Goal: Check status: Check status

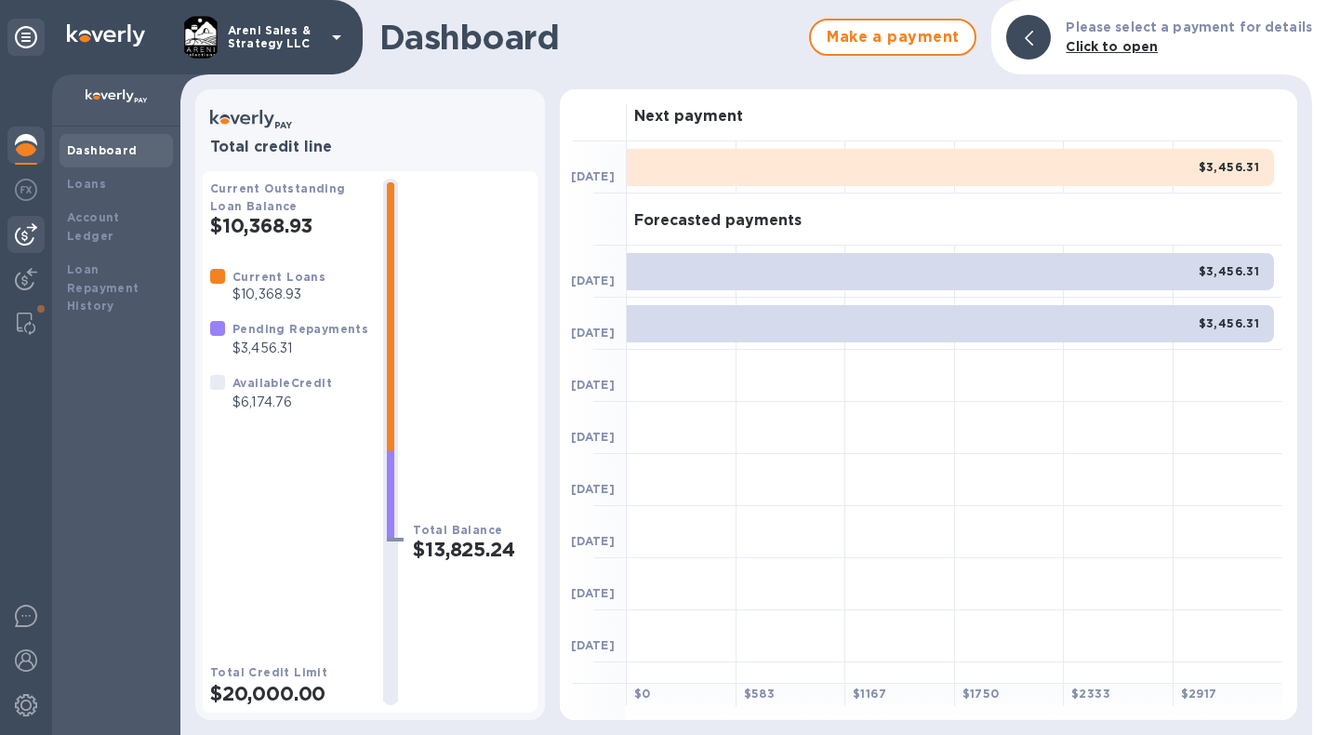
click at [28, 224] on img at bounding box center [26, 234] width 22 height 22
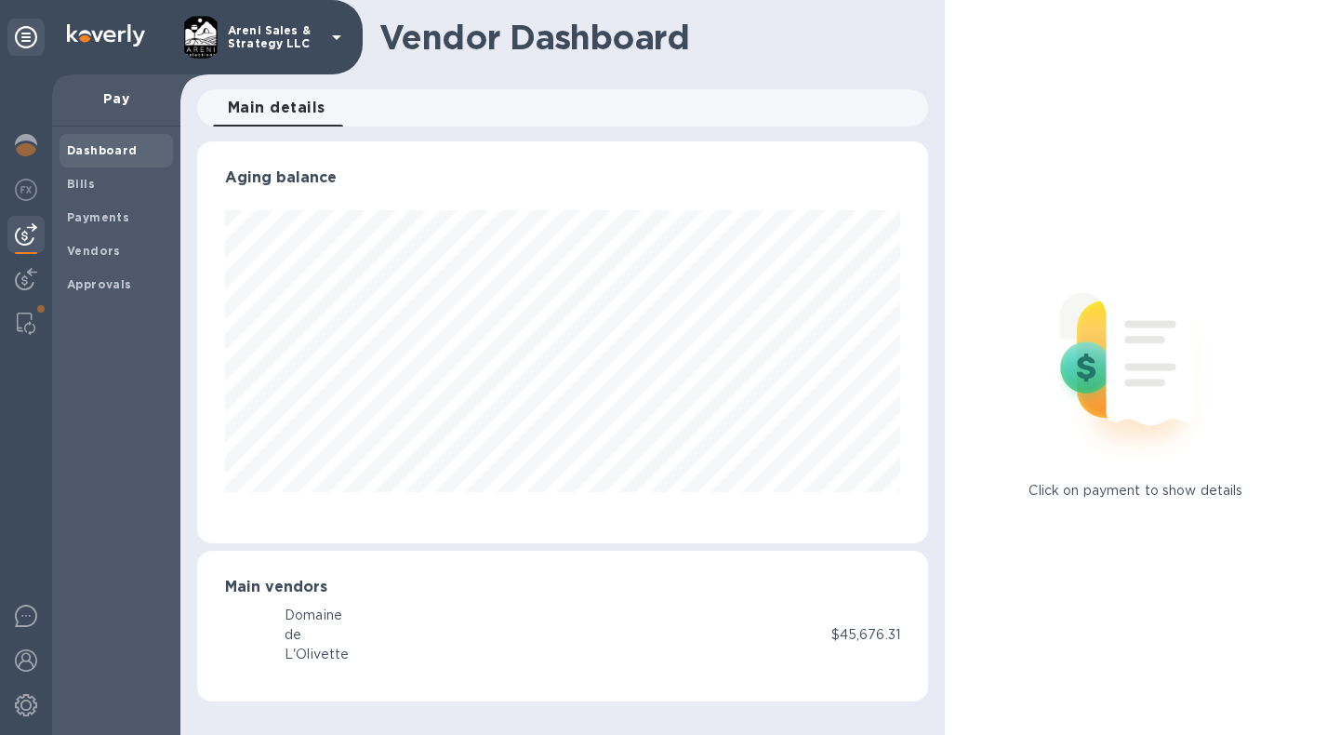
scroll to position [402, 731]
click at [24, 270] on img at bounding box center [26, 279] width 22 height 22
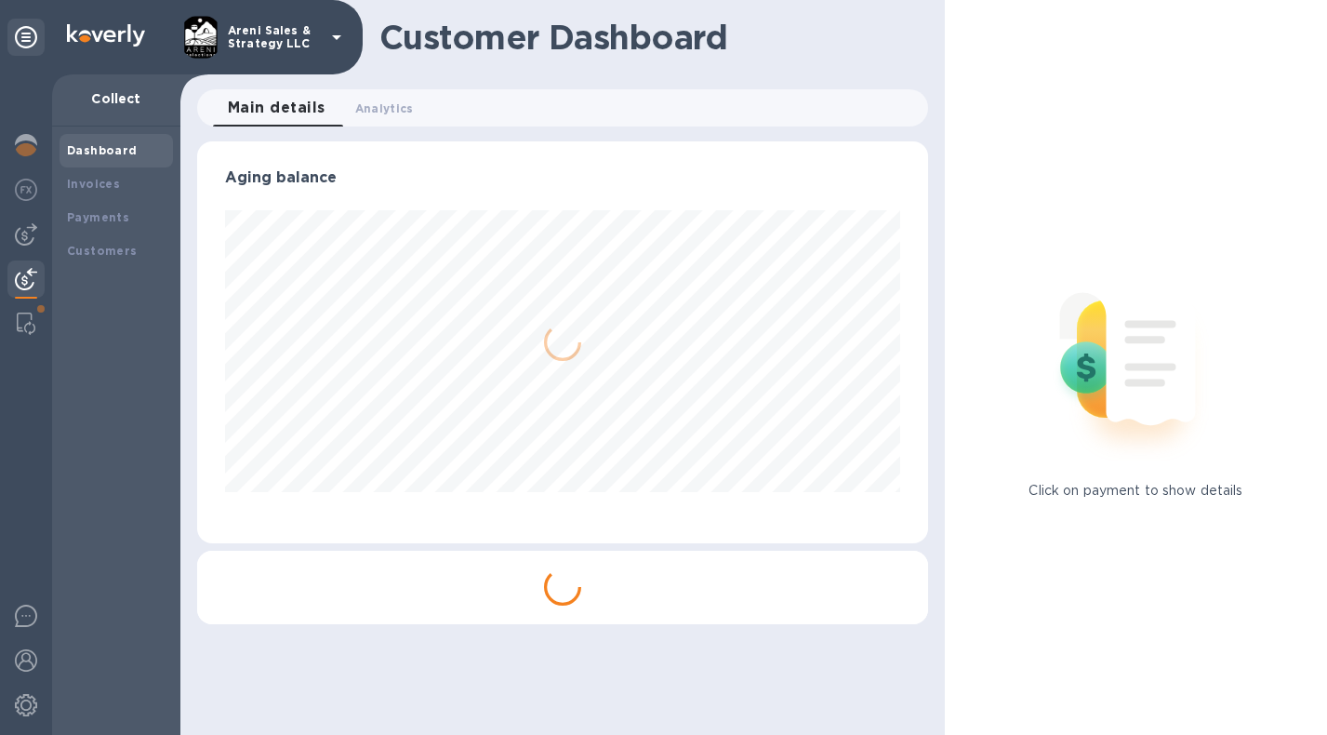
scroll to position [402, 723]
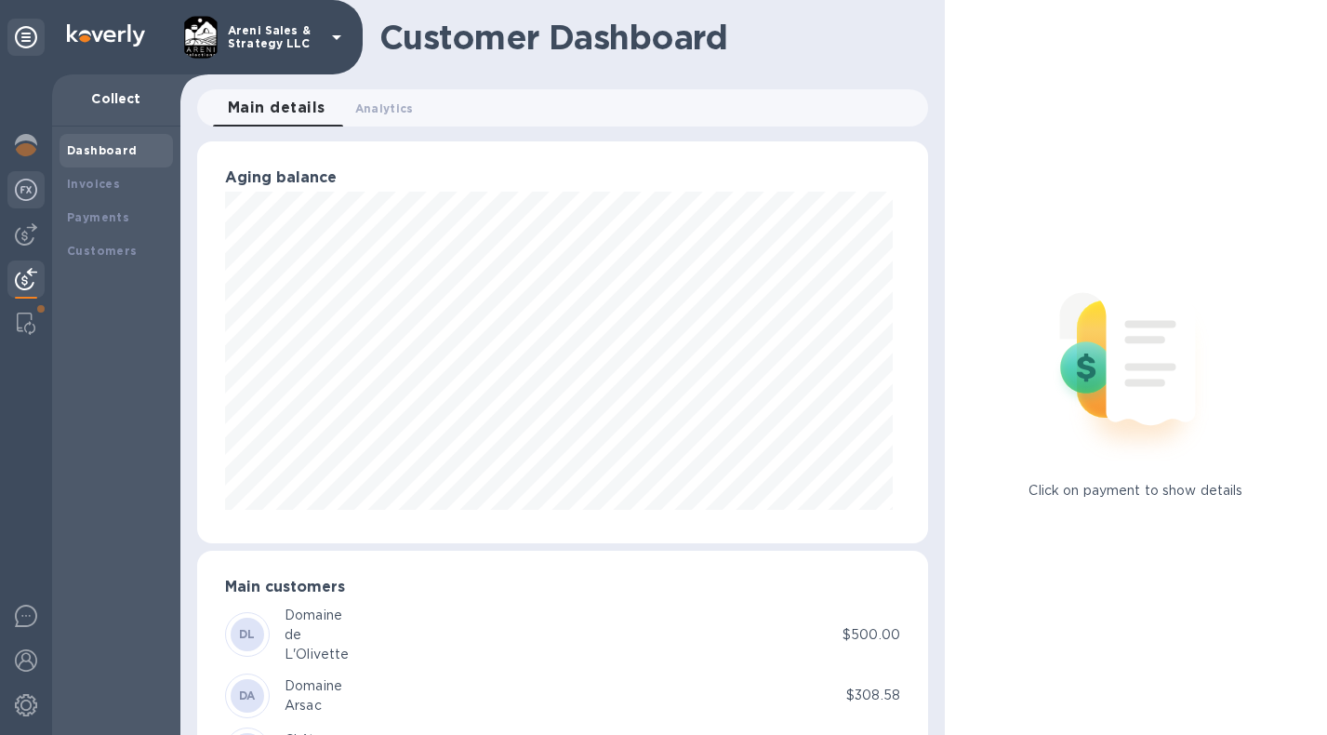
click at [25, 192] on img at bounding box center [26, 190] width 22 height 22
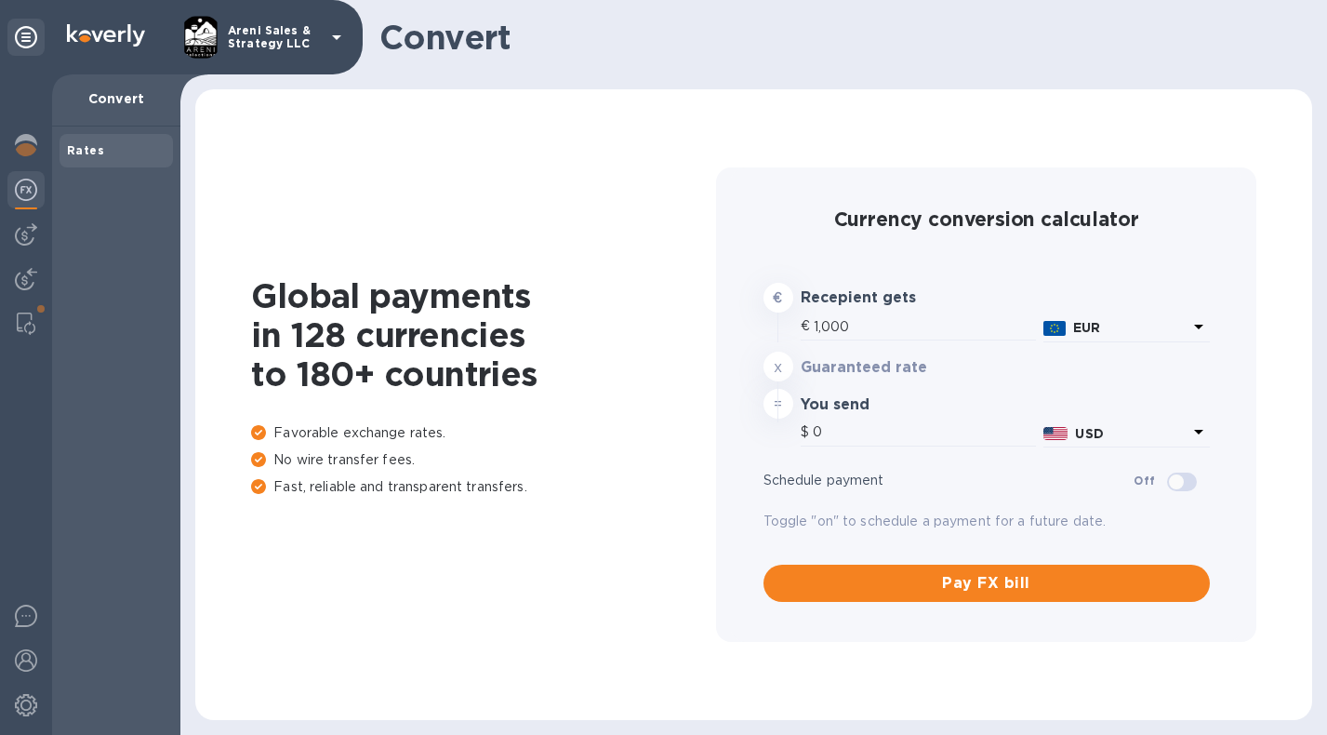
type input "1,176.22"
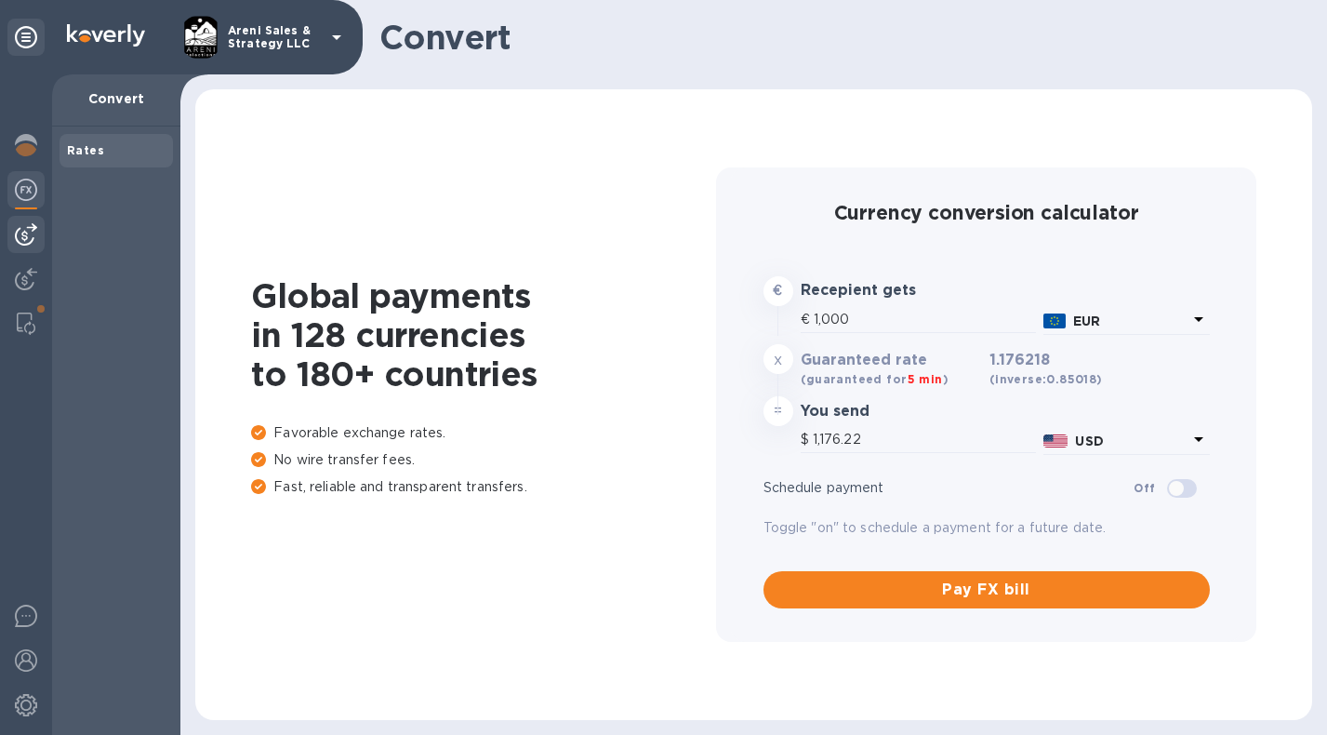
click at [25, 235] on img at bounding box center [26, 234] width 22 height 22
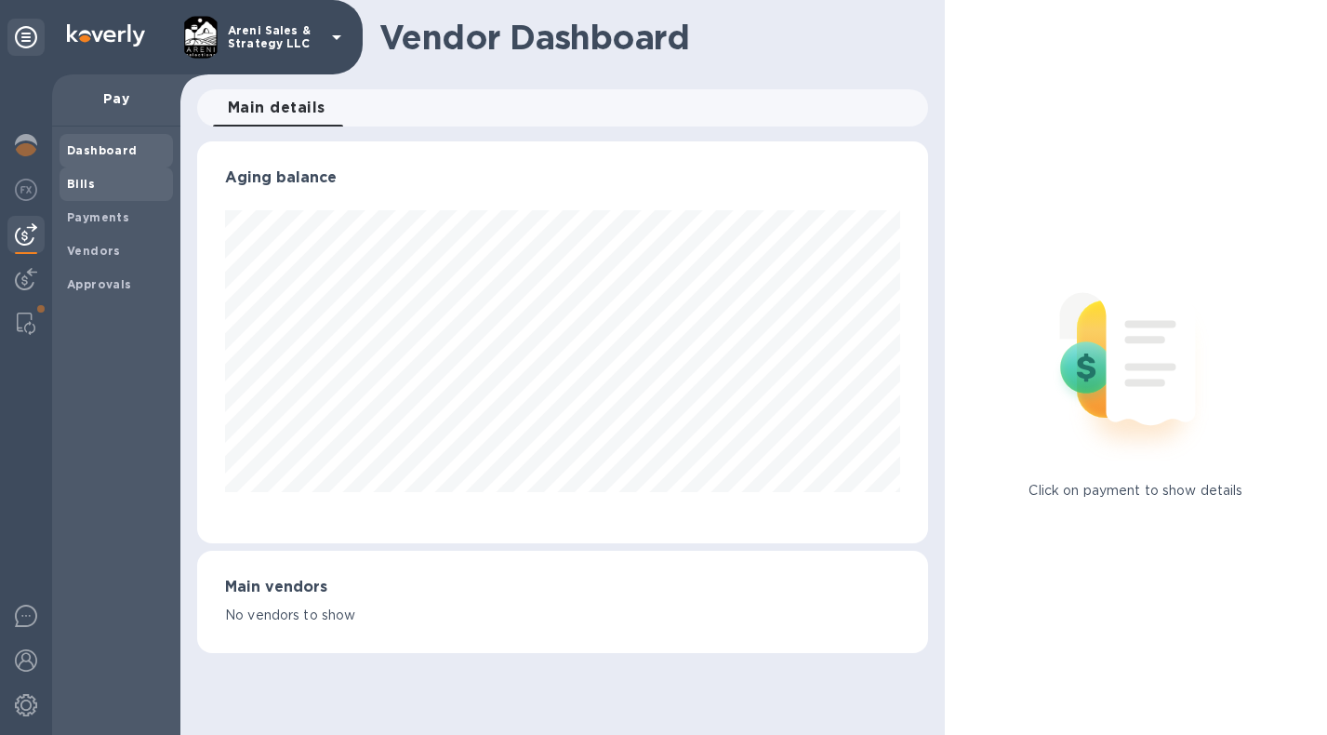
scroll to position [402, 731]
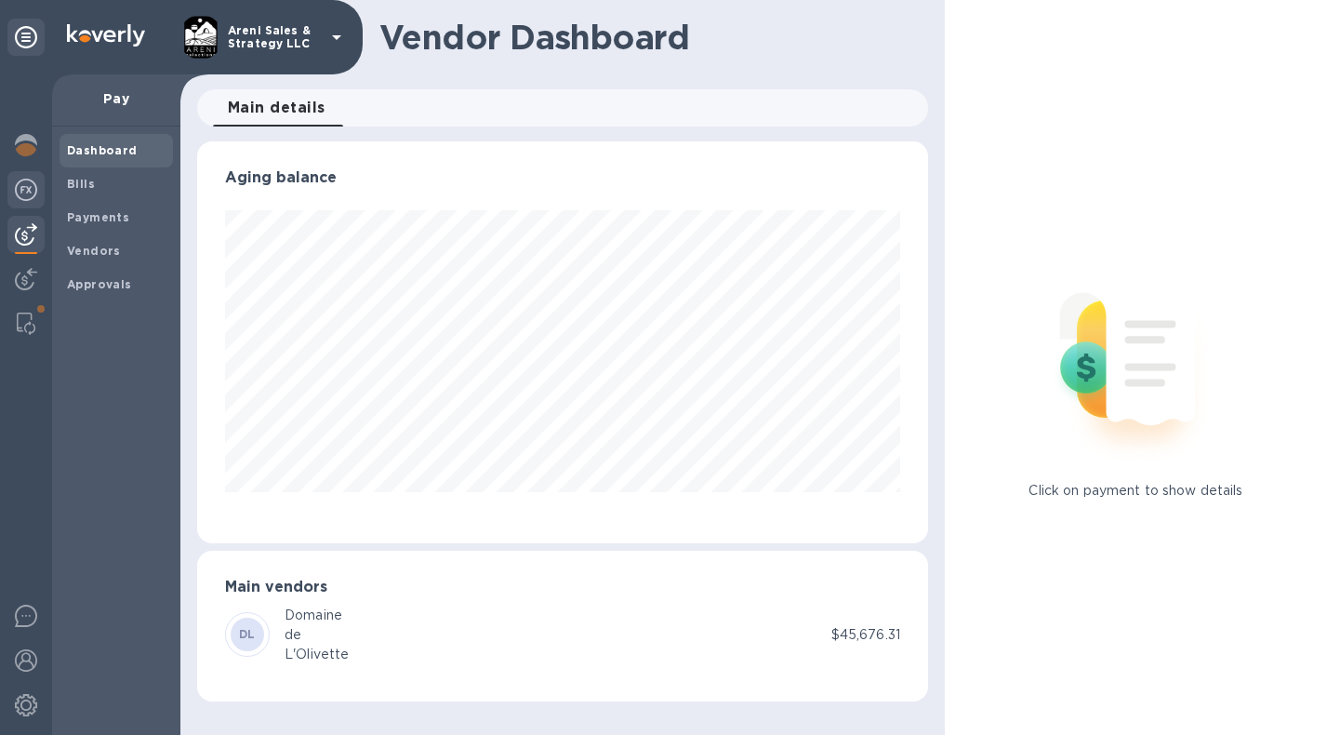
click at [25, 194] on img at bounding box center [26, 190] width 22 height 22
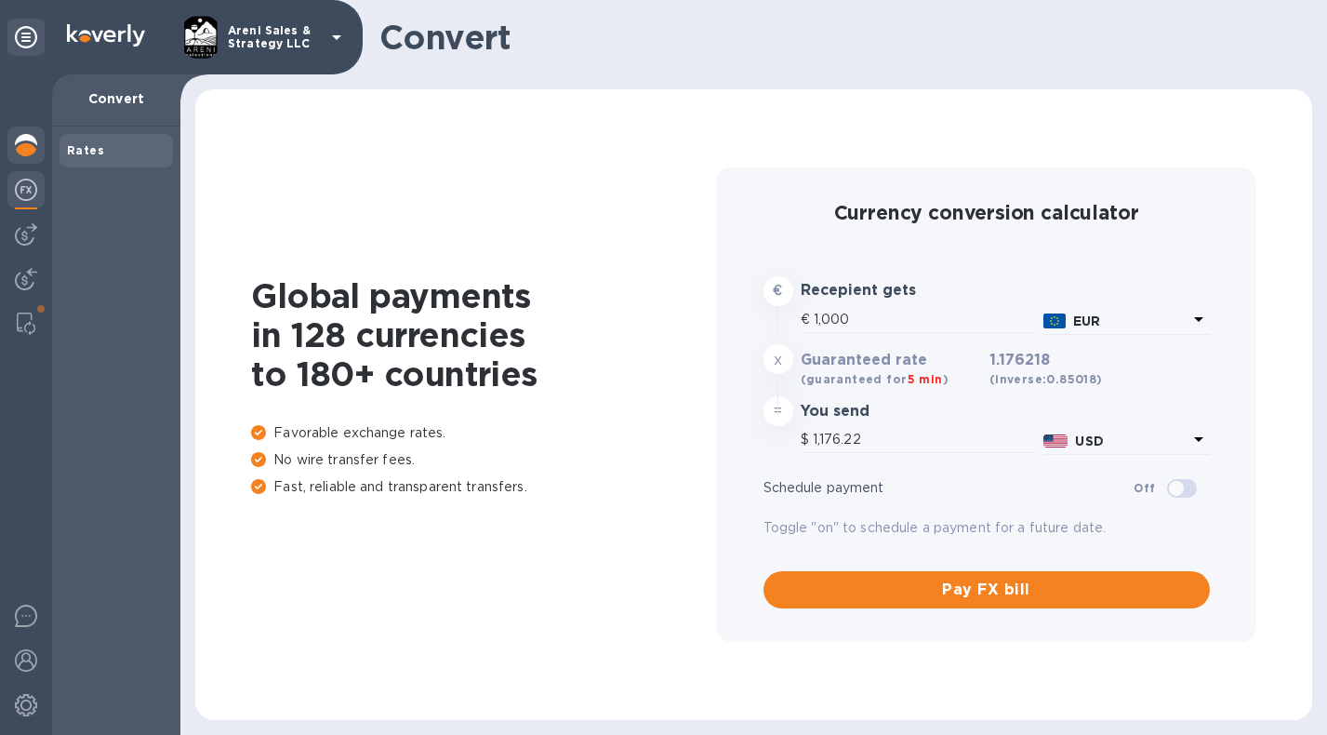
click at [33, 147] on img at bounding box center [26, 145] width 22 height 22
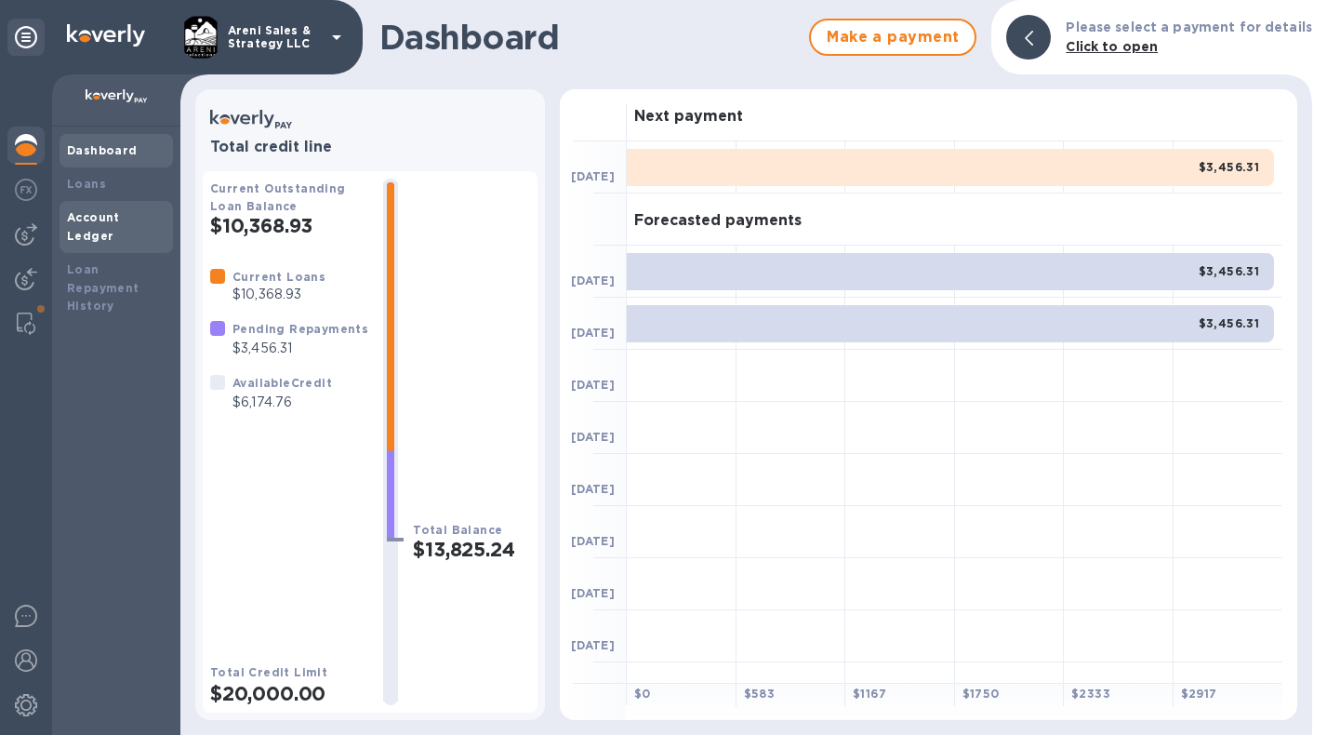
click at [120, 216] on b "Account Ledger" at bounding box center [93, 226] width 53 height 33
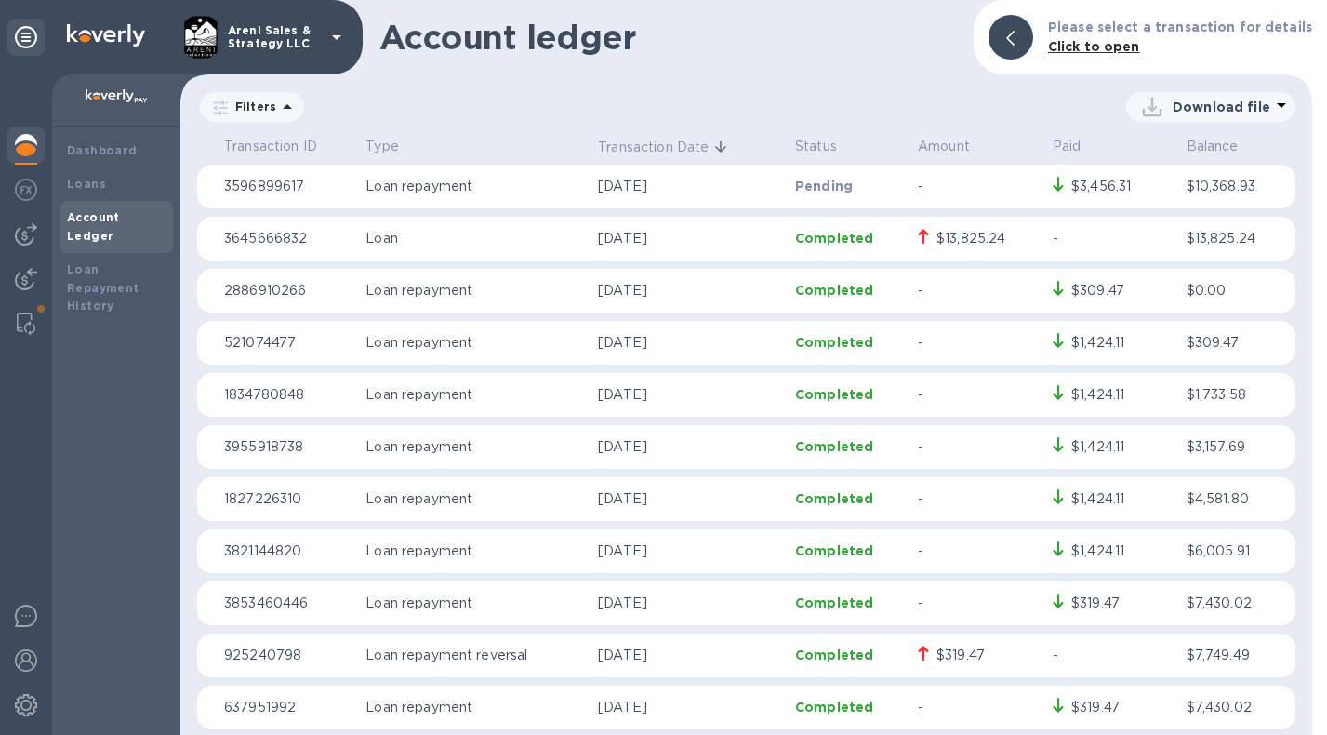
click at [286, 109] on icon at bounding box center [287, 106] width 9 height 5
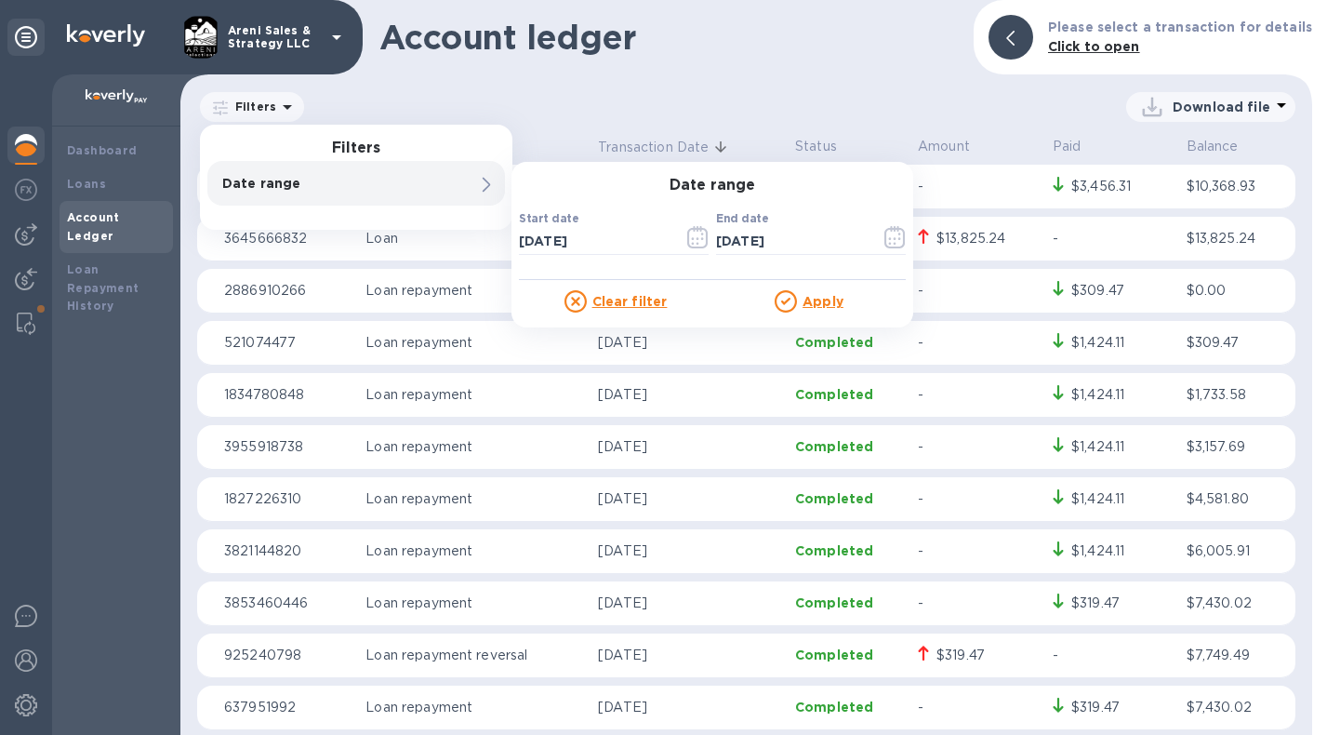
click at [489, 179] on icon at bounding box center [487, 185] width 8 height 15
click at [819, 86] on div "Account ledger Please select a transaction for details Click to open Filters Fi…" at bounding box center [746, 367] width 1132 height 735
